Goal: Task Accomplishment & Management: Use online tool/utility

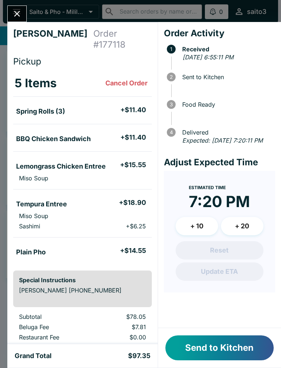
click at [217, 348] on button "Send to Kitchen" at bounding box center [220, 347] width 108 height 25
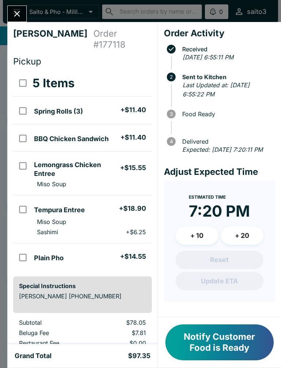
click at [233, 334] on button "Notify Customer Food is Ready" at bounding box center [220, 342] width 108 height 36
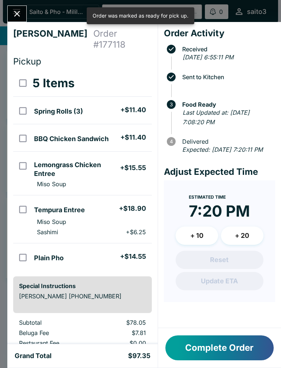
click at [226, 359] on button "Complete Order" at bounding box center [220, 347] width 108 height 25
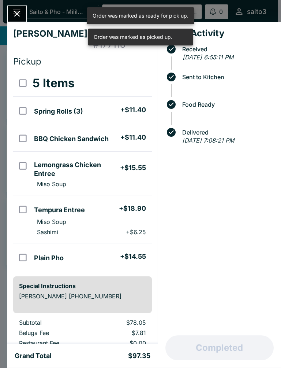
click at [19, 11] on icon "Close" at bounding box center [17, 14] width 10 height 10
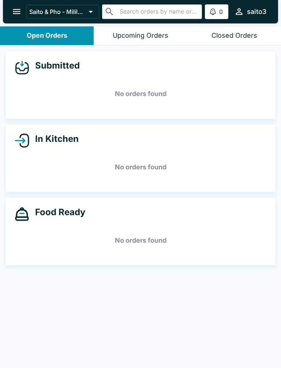
click at [17, 17] on button "open drawer" at bounding box center [16, 11] width 19 height 19
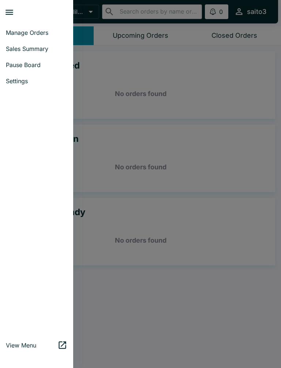
click at [29, 46] on span "Sales Summary" at bounding box center [37, 48] width 62 height 7
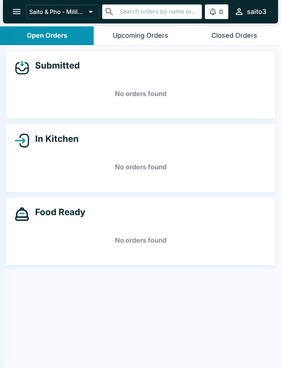
select select "03:00"
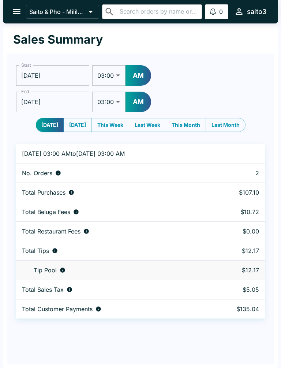
click at [21, 6] on button "open drawer" at bounding box center [16, 11] width 19 height 19
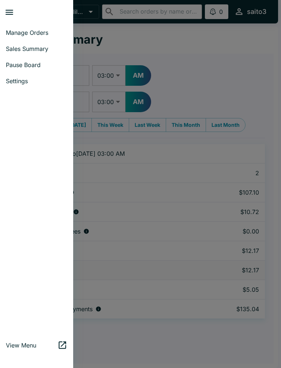
click at [24, 30] on span "Manage Orders" at bounding box center [37, 32] width 62 height 7
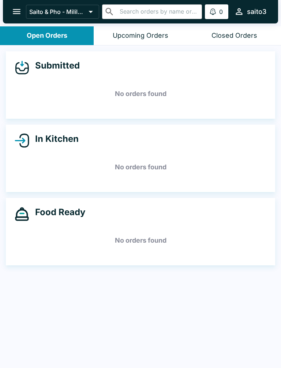
click at [14, 11] on icon "open drawer" at bounding box center [17, 11] width 8 height 5
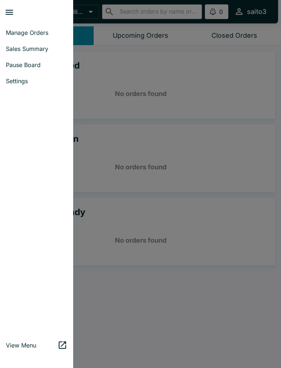
click at [214, 76] on div at bounding box center [140, 184] width 281 height 368
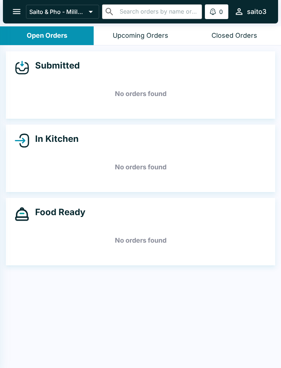
click at [240, 30] on button "Closed Orders" at bounding box center [234, 35] width 94 height 19
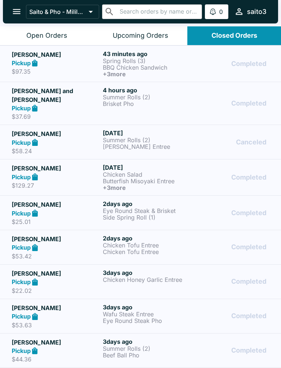
click at [77, 61] on div "Pickup" at bounding box center [56, 63] width 88 height 8
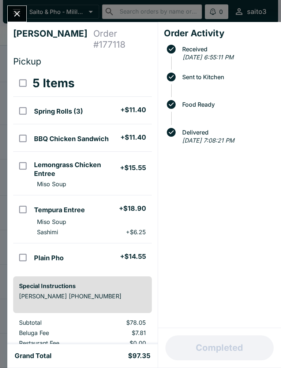
click at [21, 15] on icon "Close" at bounding box center [17, 14] width 10 height 10
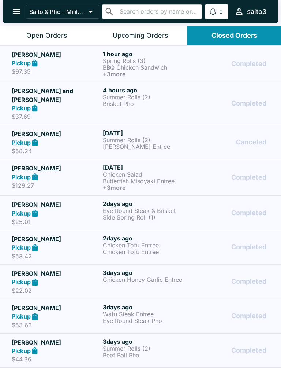
click at [44, 36] on div "Open Orders" at bounding box center [46, 35] width 41 height 8
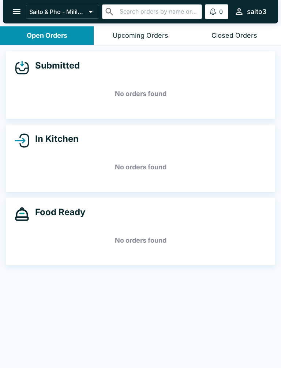
click at [11, 19] on button "open drawer" at bounding box center [16, 11] width 19 height 19
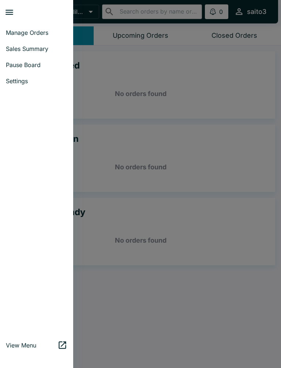
click at [31, 44] on link "Sales Summary" at bounding box center [36, 49] width 73 height 16
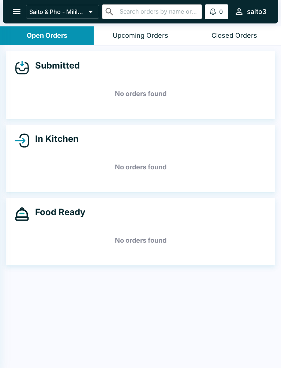
select select "03:00"
